Goal: Task Accomplishment & Management: Manage account settings

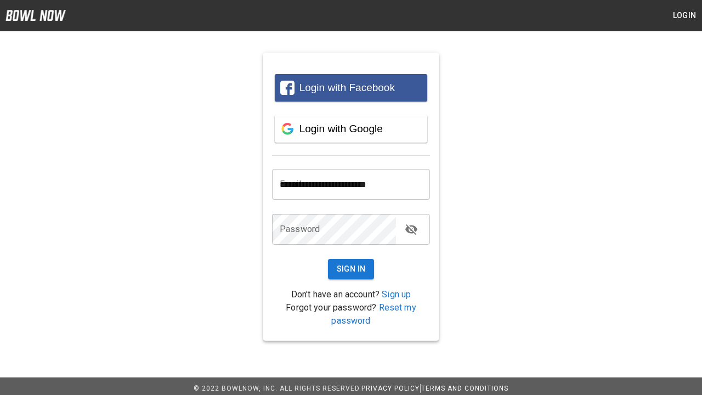
type input "**********"
click at [351, 269] on button "Sign In" at bounding box center [351, 269] width 47 height 20
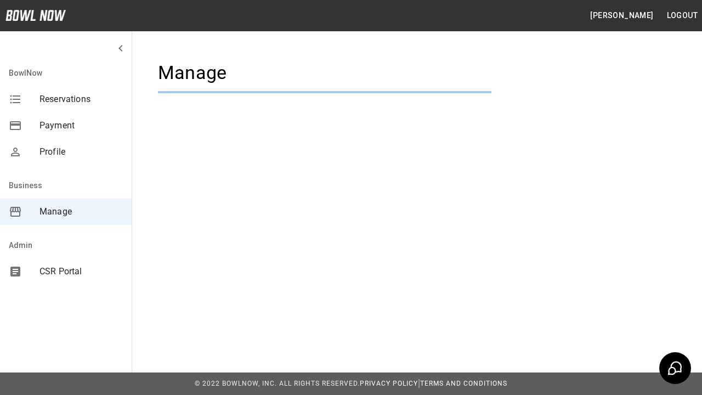
click at [66, 212] on span "Manage" at bounding box center [81, 211] width 83 height 13
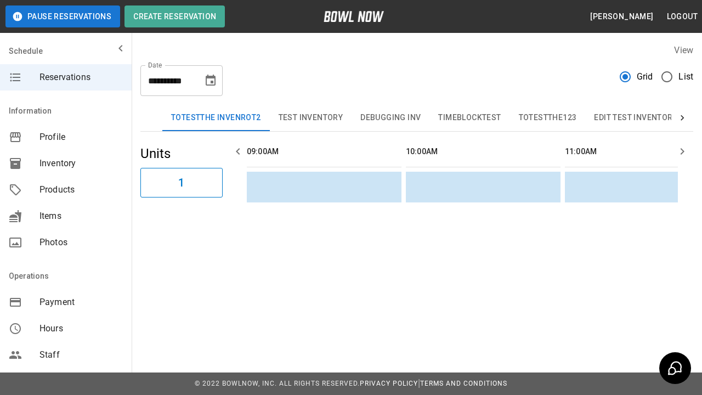
click at [66, 190] on span "Products" at bounding box center [81, 189] width 83 height 13
